Goal: Transaction & Acquisition: Obtain resource

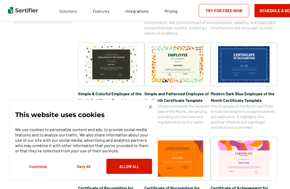
scroll to position [162, 0]
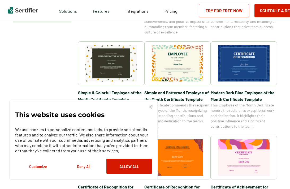
click at [258, 72] on img at bounding box center [243, 63] width 51 height 36
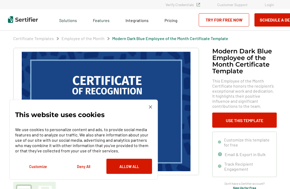
click at [152, 112] on div "This website uses cookies We use cookies to personalize content and ads, to pro…" at bounding box center [83, 139] width 137 height 68
click at [151, 106] on img at bounding box center [150, 106] width 3 height 3
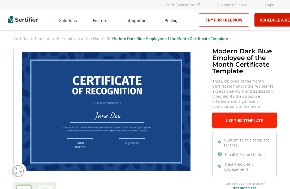
click at [238, 117] on button "Use This Template" at bounding box center [244, 119] width 64 height 15
